Goal: Transaction & Acquisition: Purchase product/service

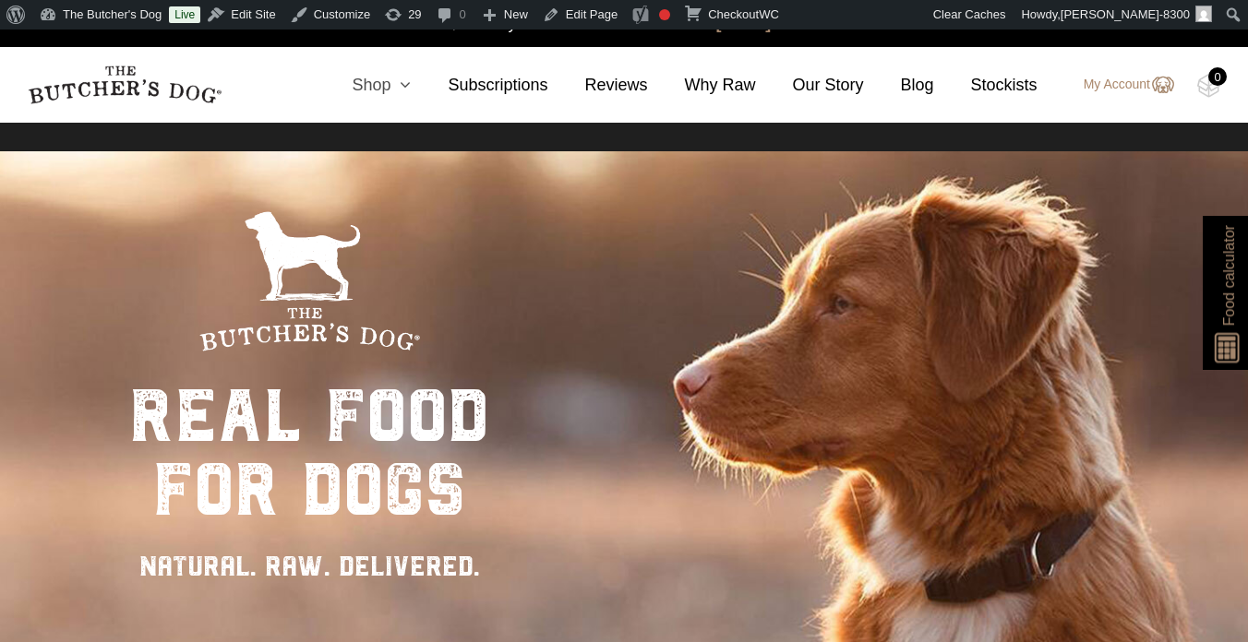
click at [373, 85] on link "Shop" at bounding box center [363, 85] width 96 height 25
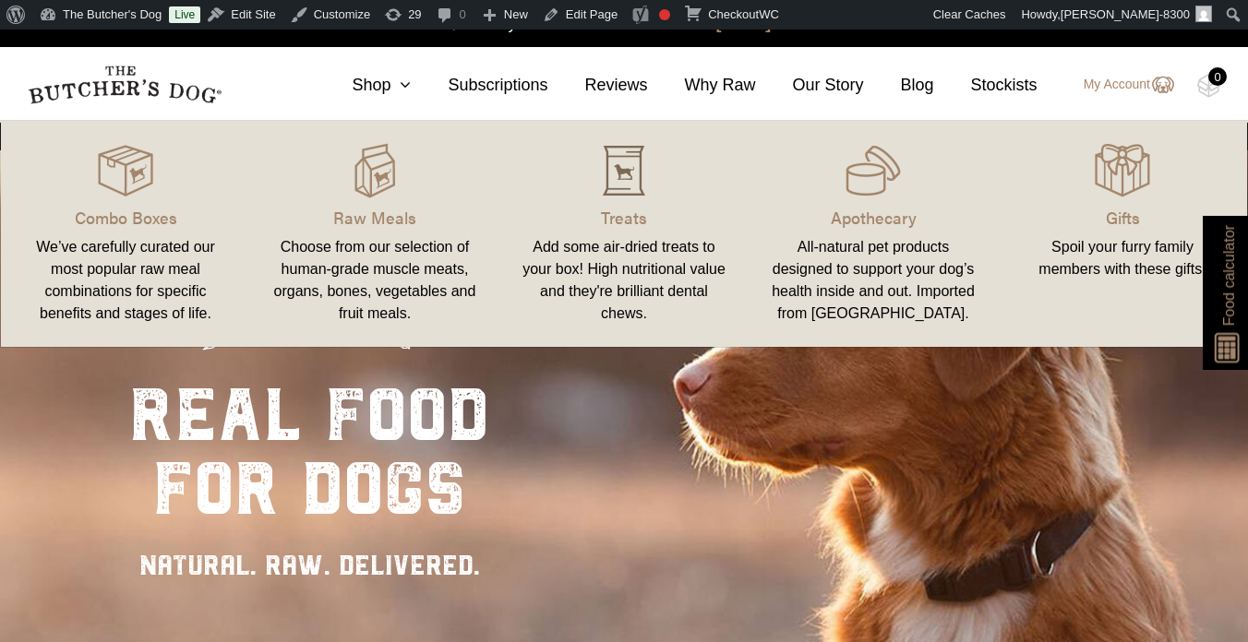
click at [634, 169] on img at bounding box center [623, 170] width 55 height 55
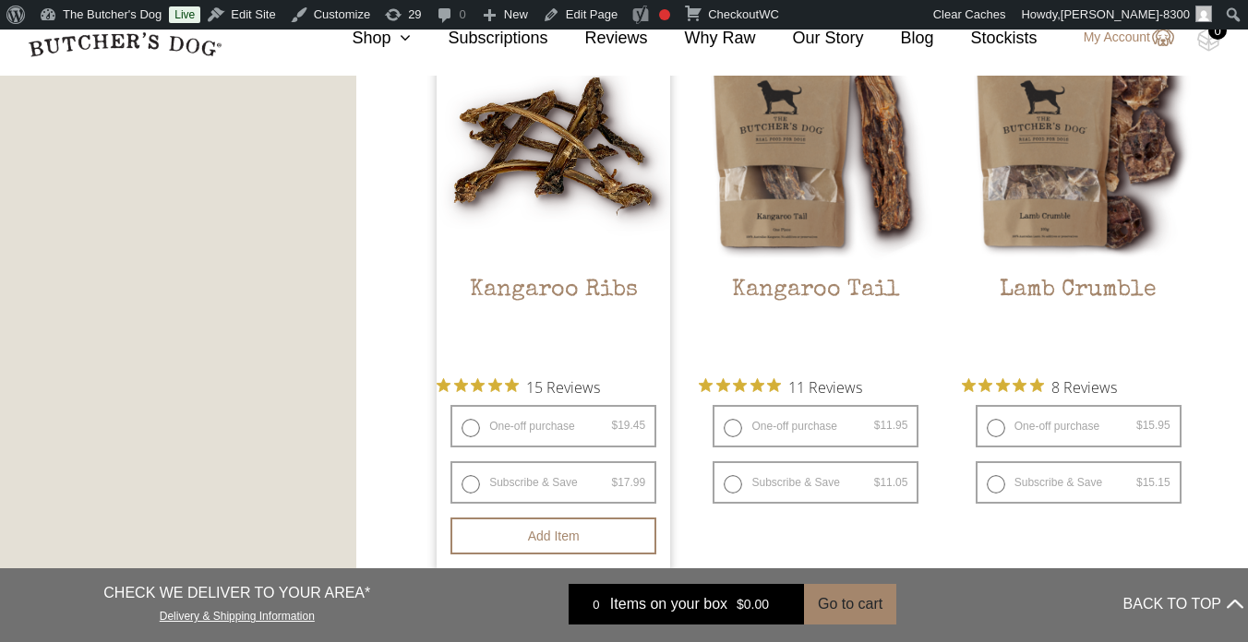
scroll to position [1660, 0]
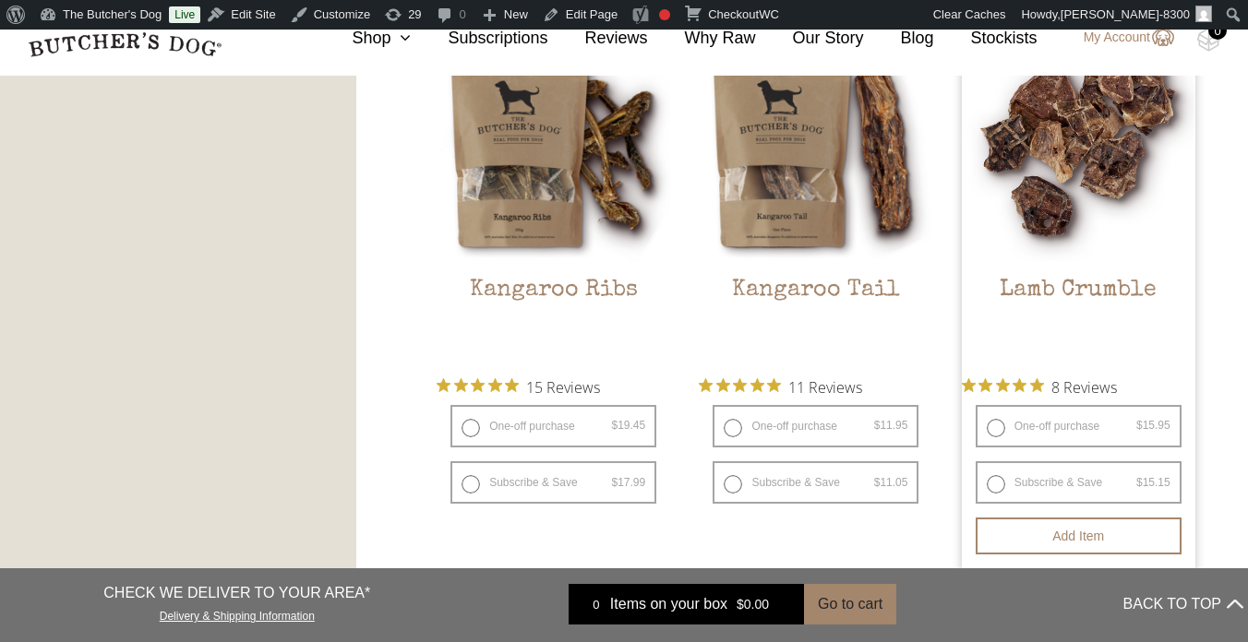
click at [1058, 209] on img at bounding box center [1078, 145] width 233 height 233
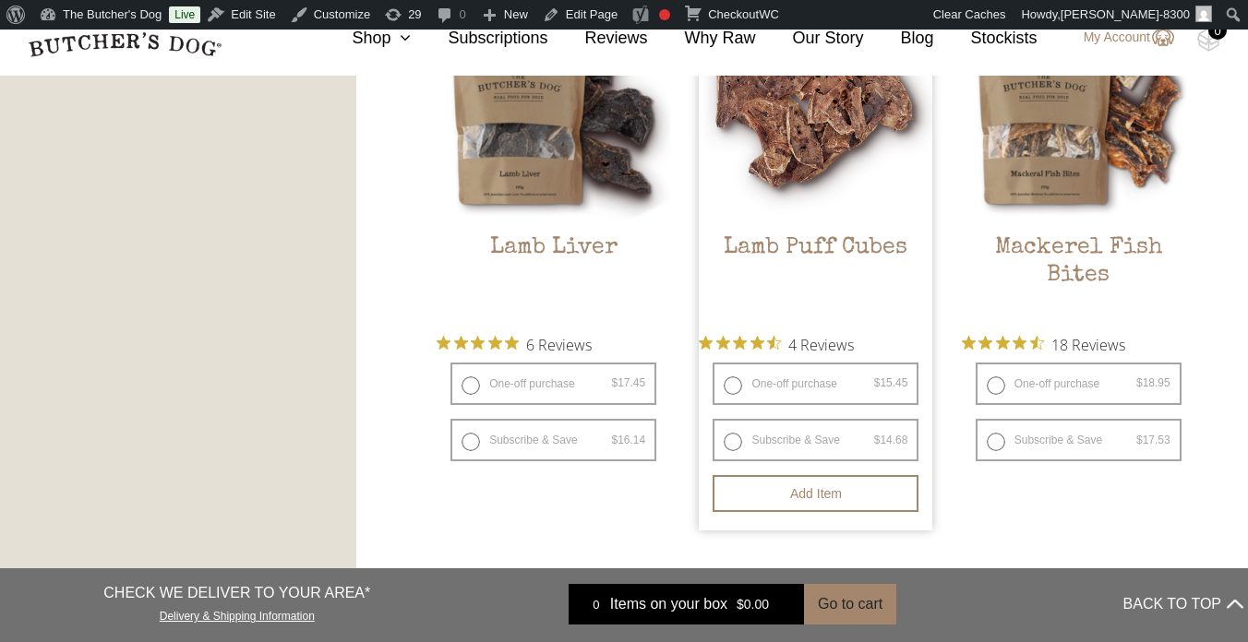
scroll to position [2257, 0]
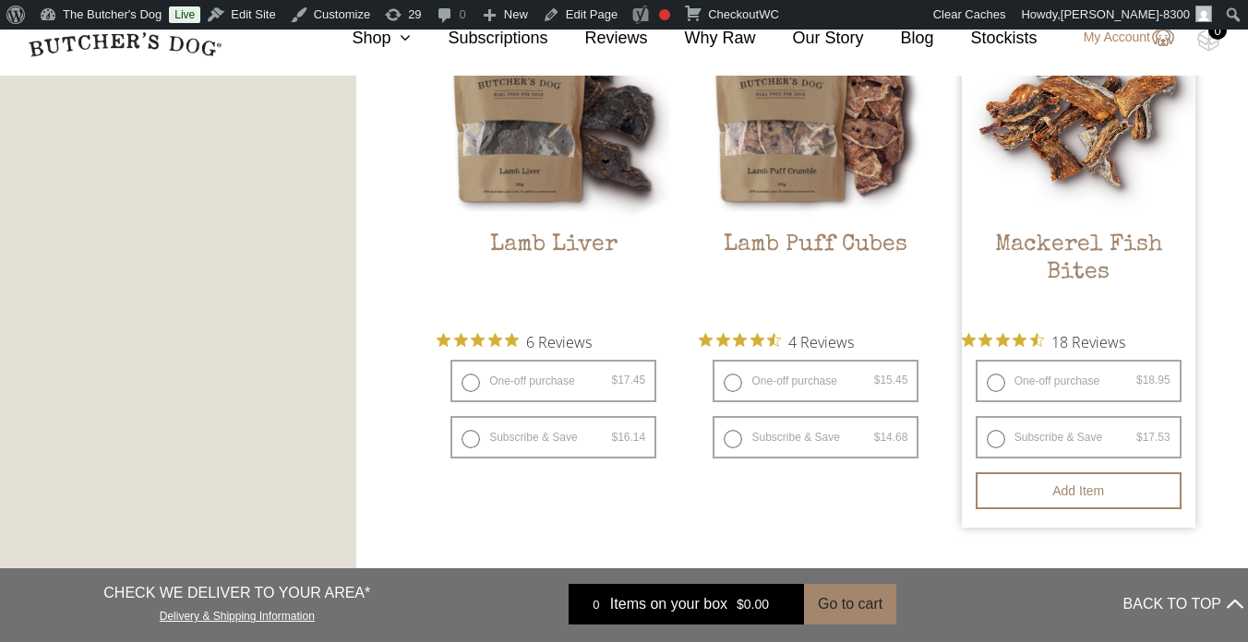
click at [1082, 143] on img at bounding box center [1078, 99] width 233 height 233
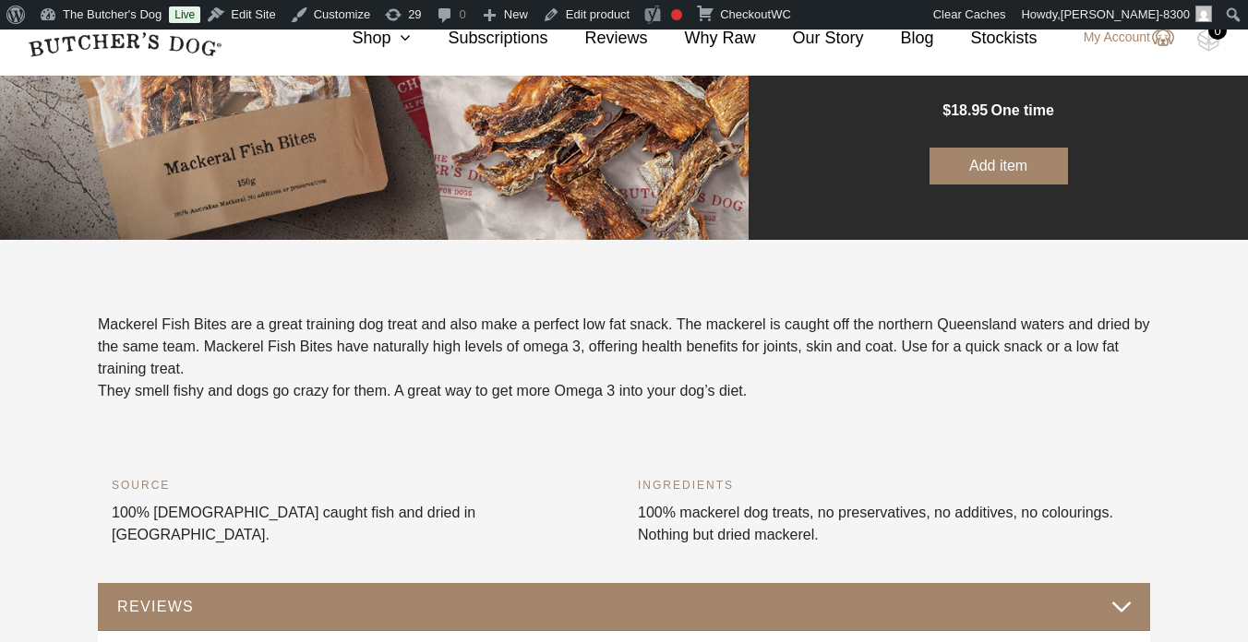
scroll to position [355, 0]
